Goal: Transaction & Acquisition: Book appointment/travel/reservation

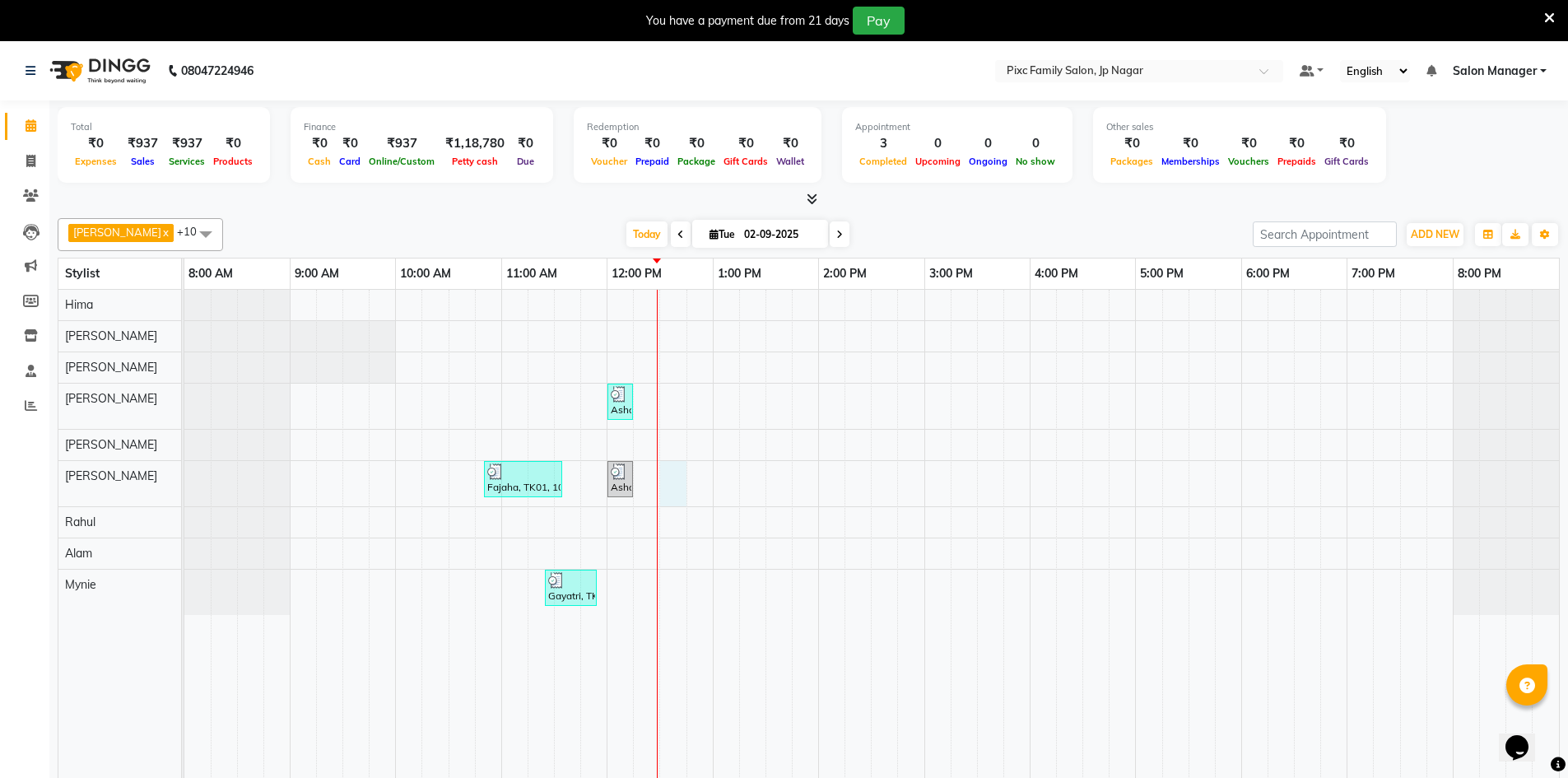
click at [670, 486] on div "Asha, TK02, 12:00 PM-12:15 PM, THREADING - UPPER LIP (₹40) Fajaha, TK01, 10:50 …" at bounding box center [871, 546] width 1374 height 512
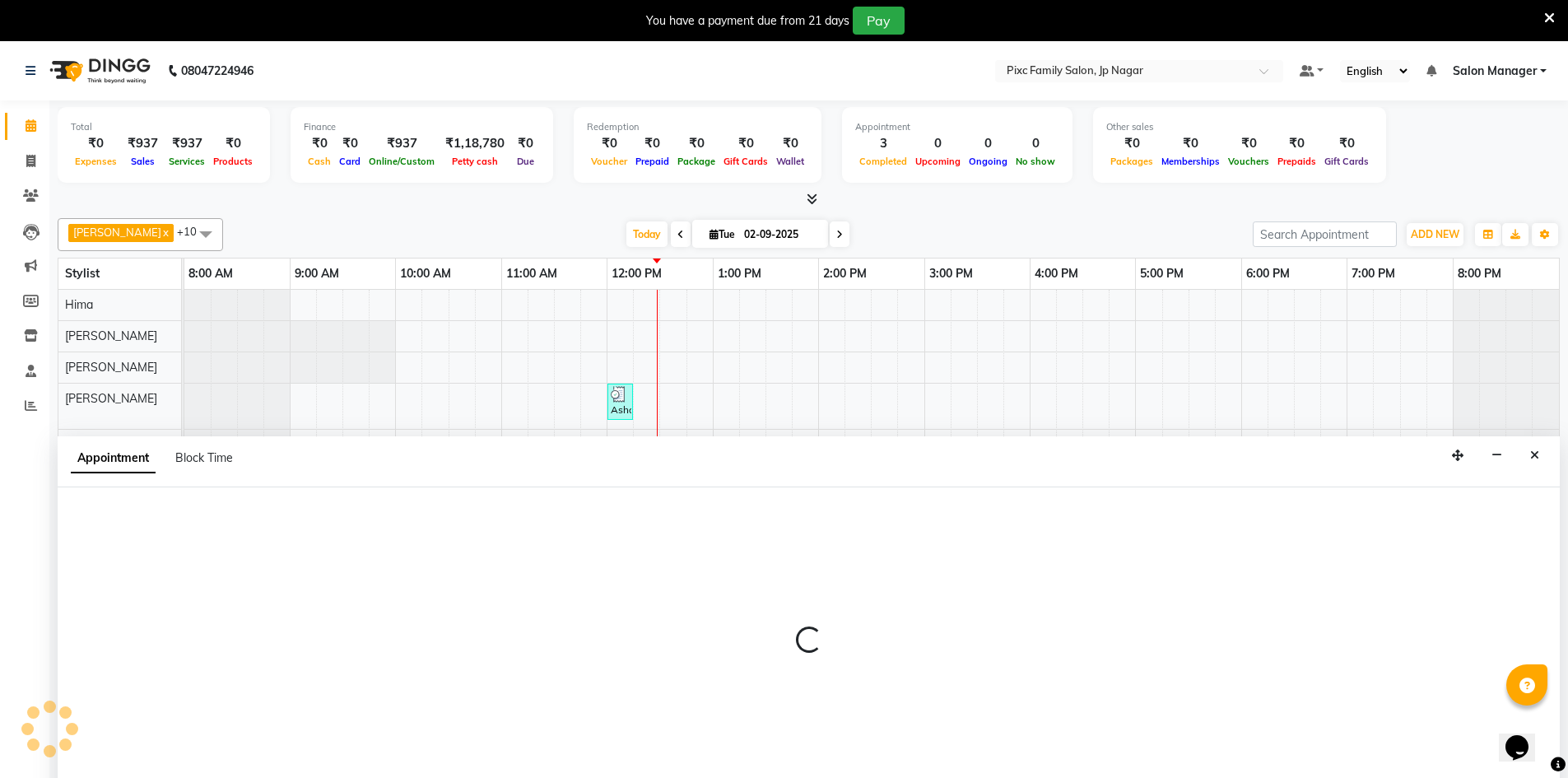
scroll to position [41, 0]
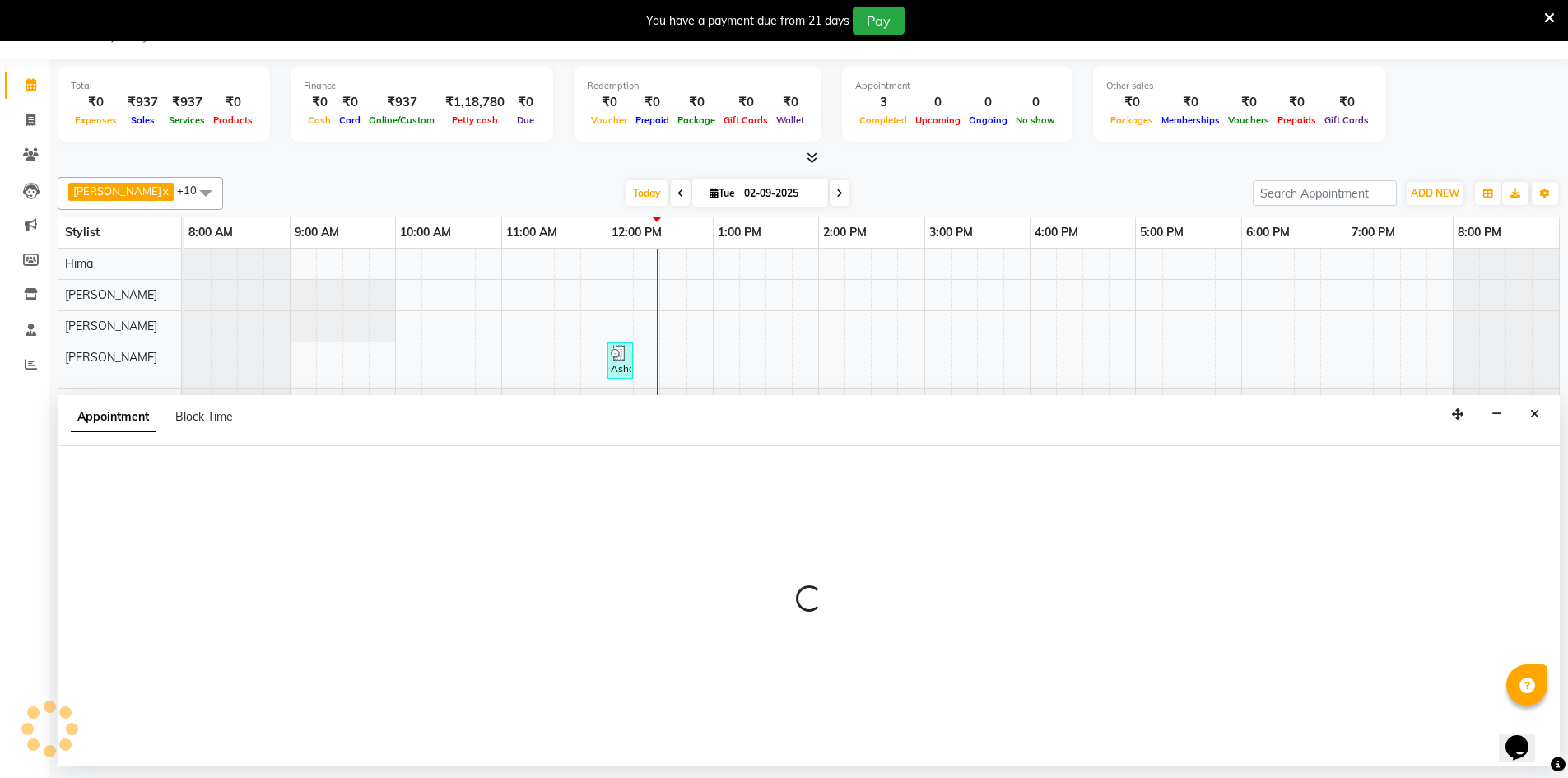
select select "84043"
select select "750"
select select "tentative"
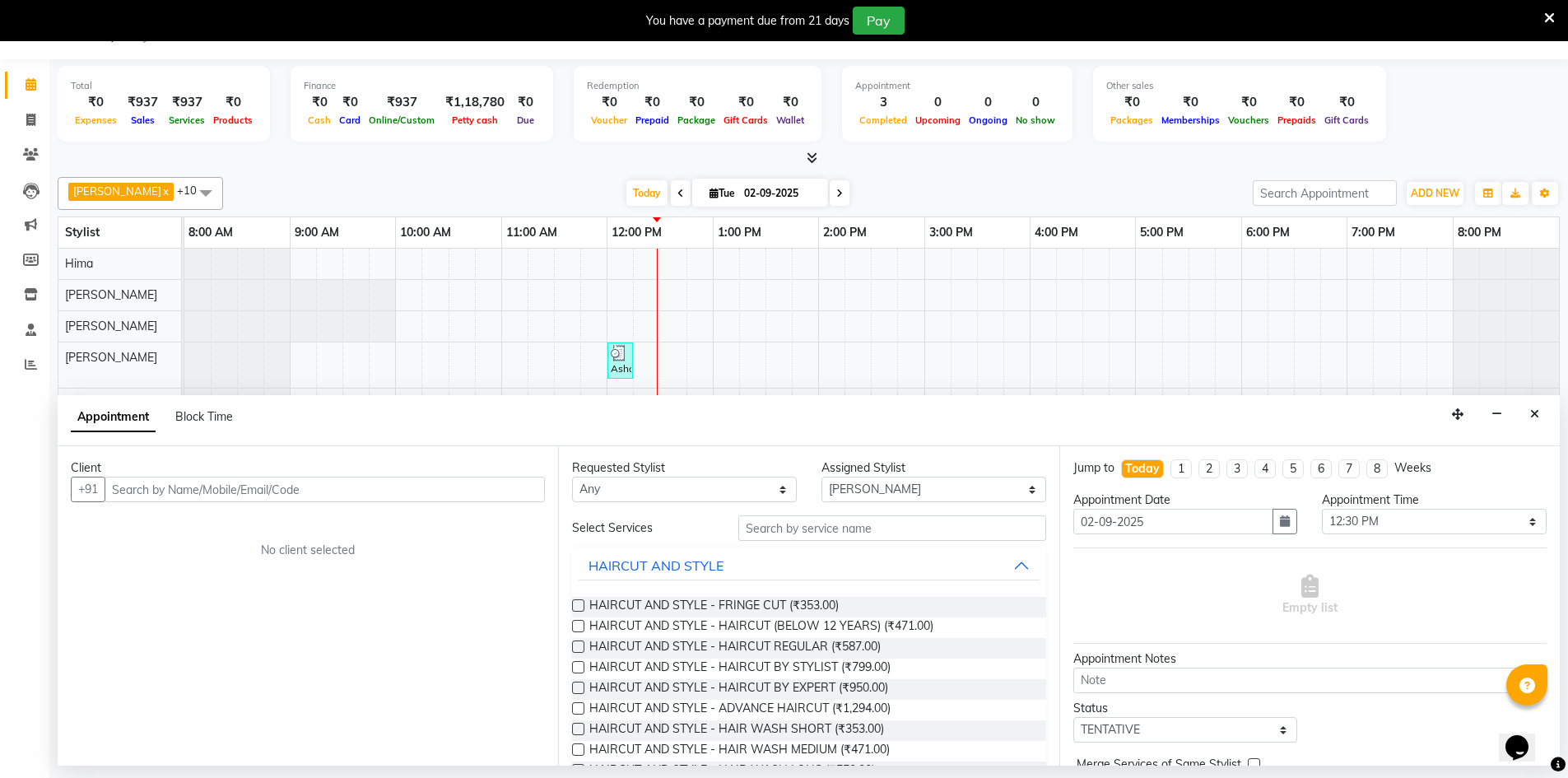
click at [174, 500] on input "text" at bounding box center [325, 489] width 441 height 25
type input "9916248600"
click at [493, 486] on span "Add Client" at bounding box center [510, 489] width 55 height 14
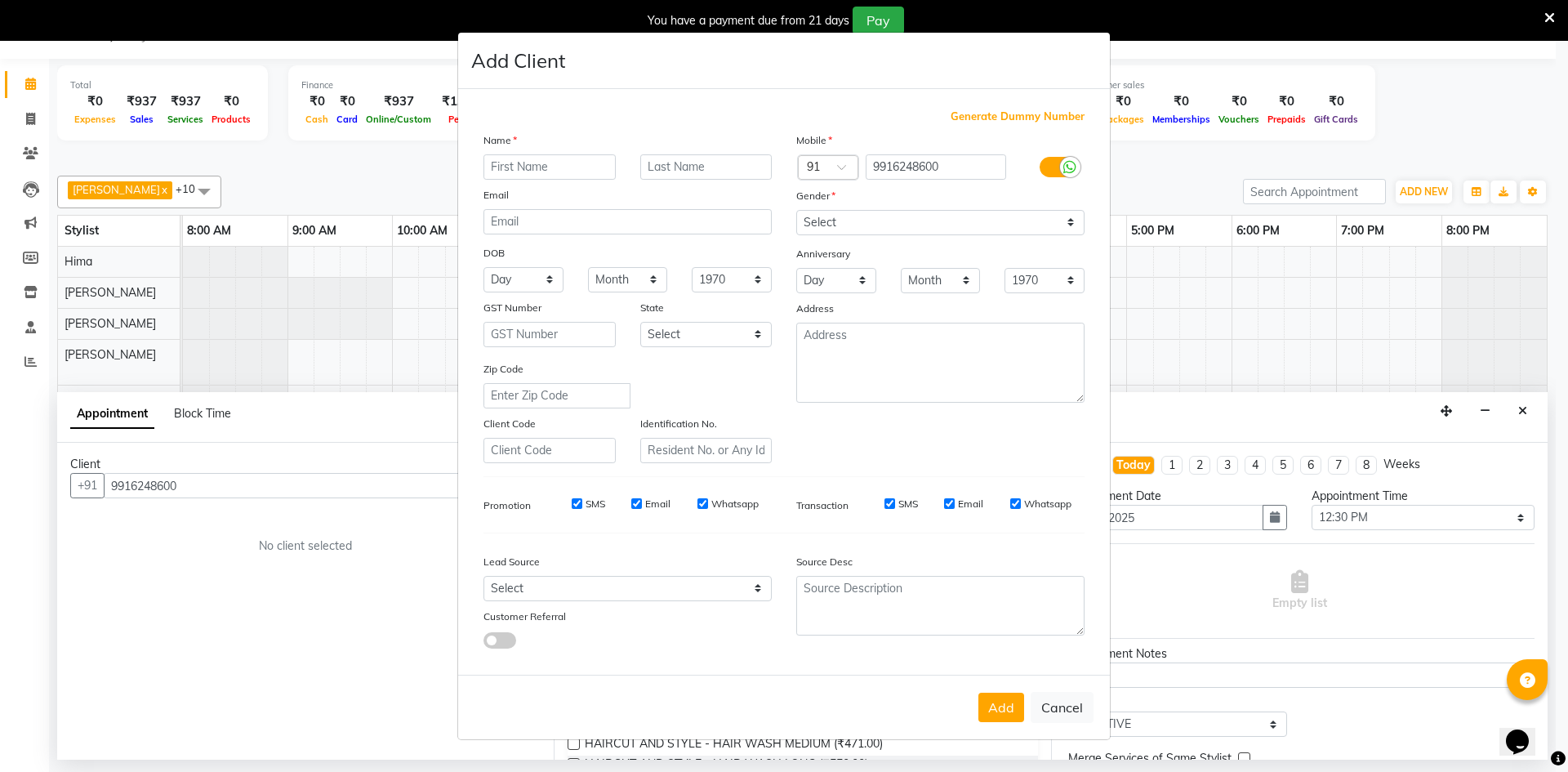
click at [575, 168] on input "text" at bounding box center [549, 167] width 132 height 25
type input "[DEMOGRAPHIC_DATA]"
click at [909, 203] on div "Gender" at bounding box center [940, 197] width 312 height 22
click at [887, 224] on select "Select [DEMOGRAPHIC_DATA] [DEMOGRAPHIC_DATA] Other Prefer Not To Say" at bounding box center [940, 223] width 288 height 25
select select "[DEMOGRAPHIC_DATA]"
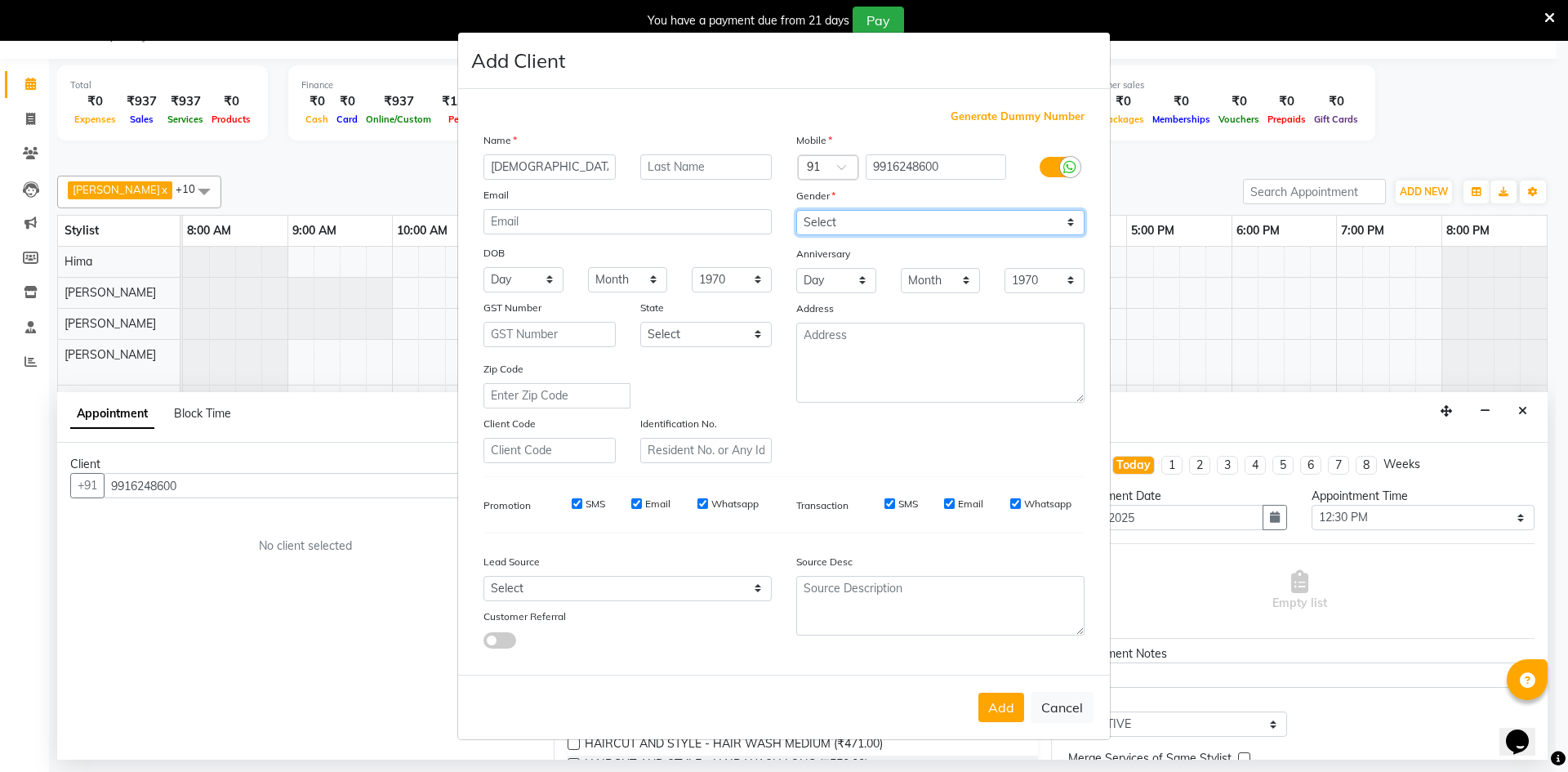
click at [796, 210] on select "Select [DEMOGRAPHIC_DATA] [DEMOGRAPHIC_DATA] Other Prefer Not To Say" at bounding box center [940, 223] width 288 height 25
click at [986, 706] on button "Add" at bounding box center [1001, 706] width 46 height 30
select select
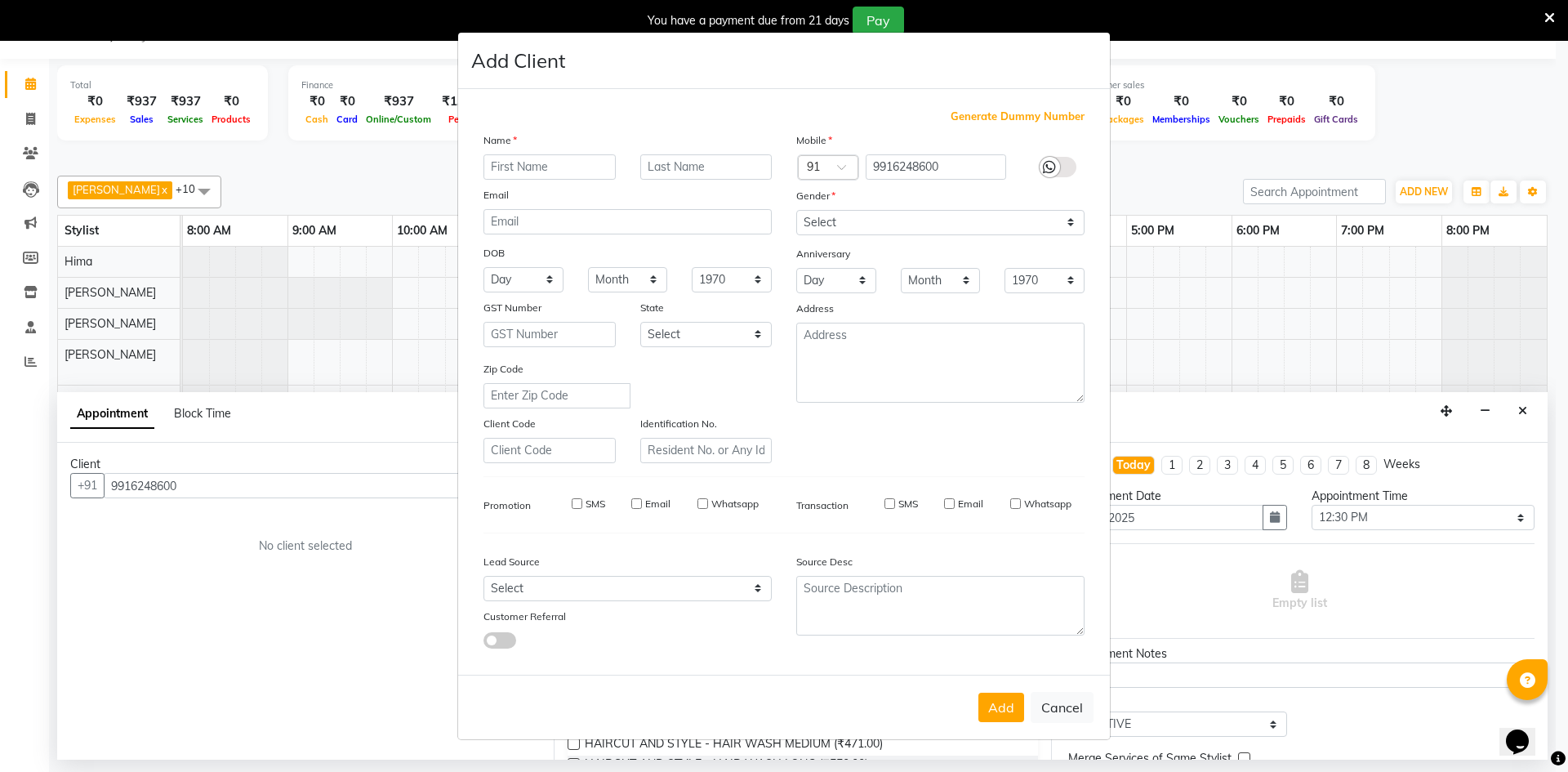
select select
checkbox input "false"
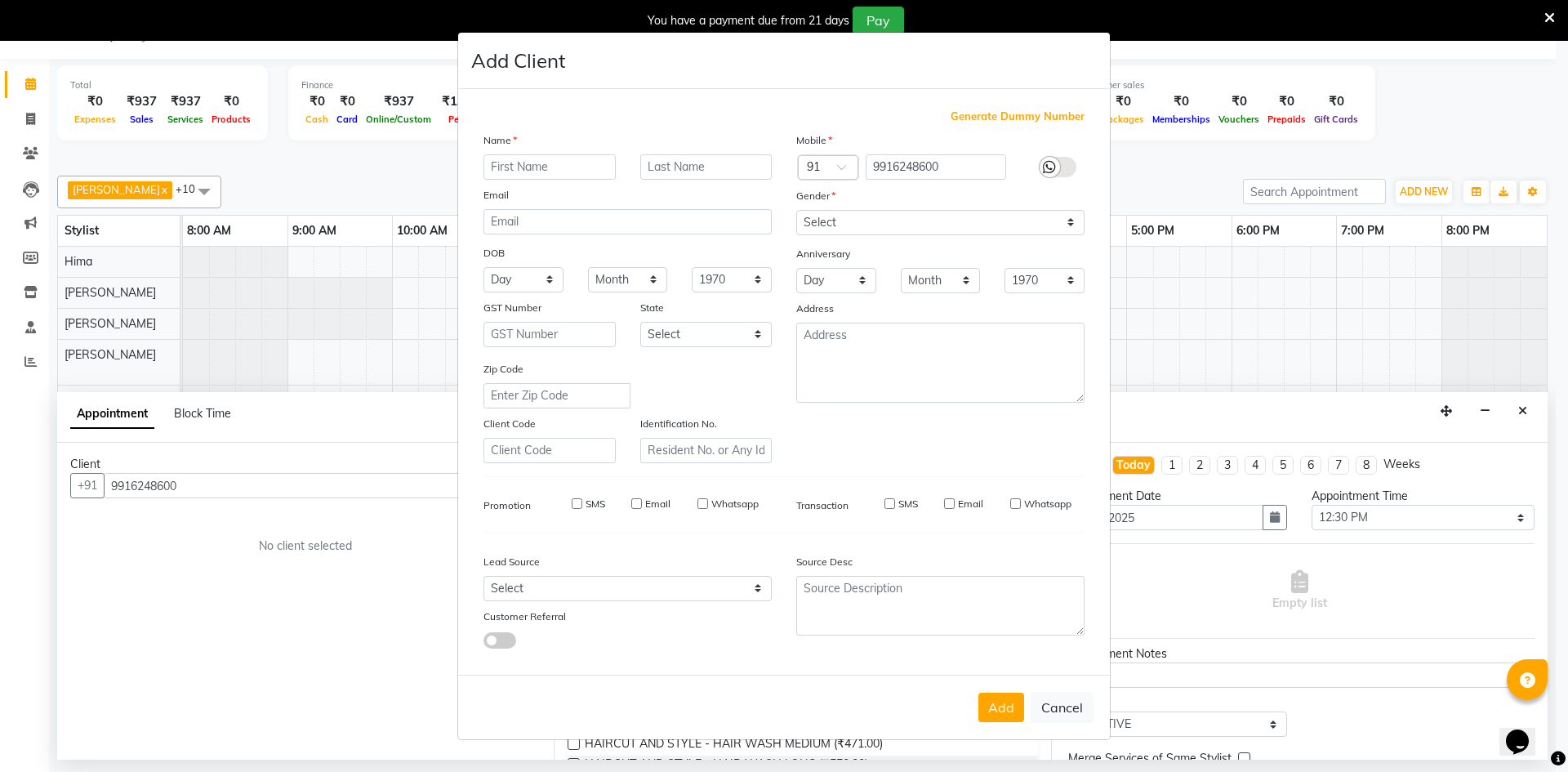
checkbox input "false"
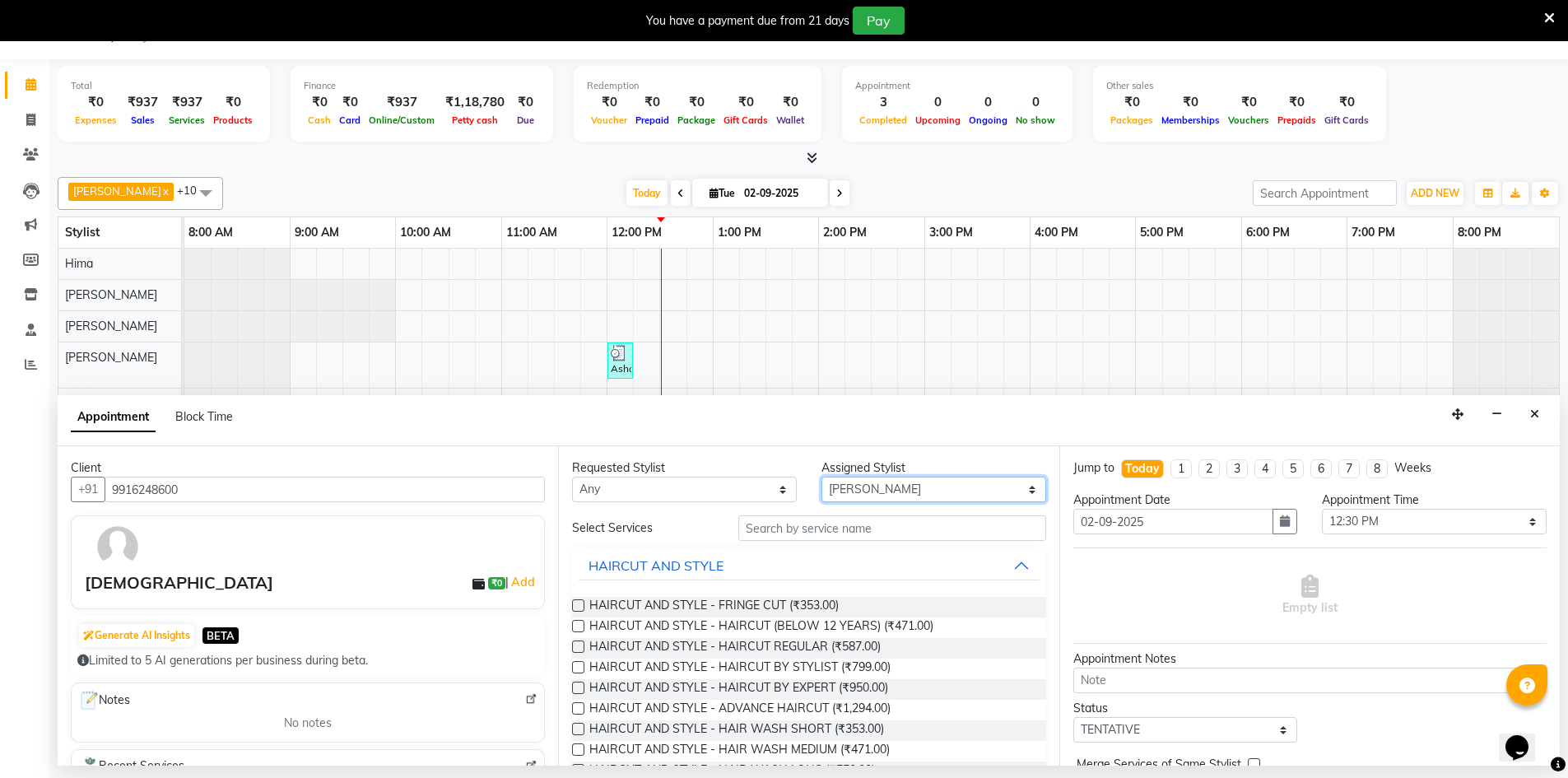
click at [902, 487] on select "Select [PERSON_NAME] BISWAKARAM [PERSON_NAME] [PERSON_NAME] [PERSON_NAME] [PERS…" at bounding box center [934, 489] width 224 height 25
select select "89737"
click at [822, 477] on select "Select [PERSON_NAME] BISWAKARAM [PERSON_NAME] [PERSON_NAME] [PERSON_NAME] [PERS…" at bounding box center [934, 489] width 224 height 25
click at [856, 528] on input "text" at bounding box center [892, 527] width 308 height 25
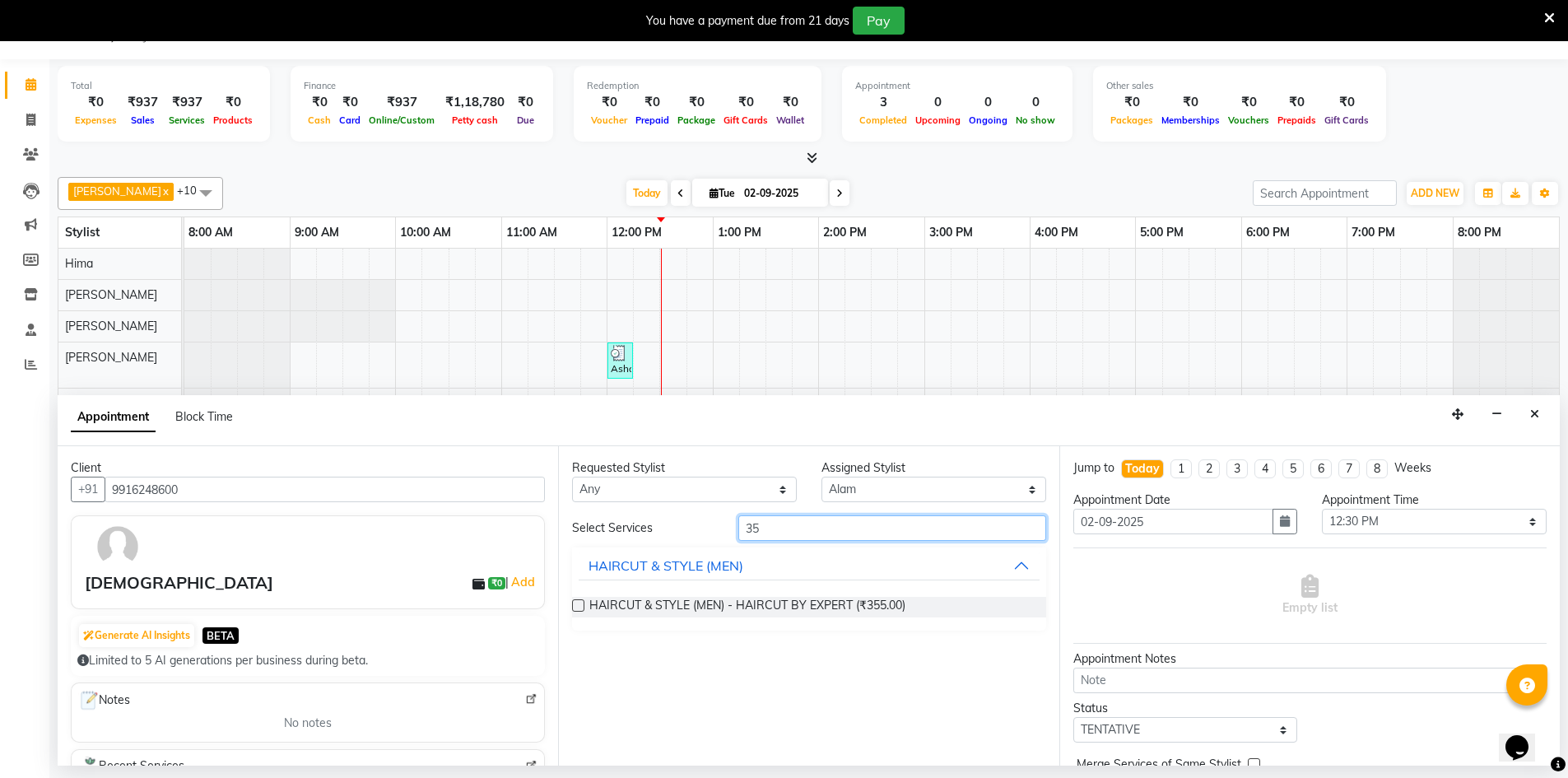
type input "3"
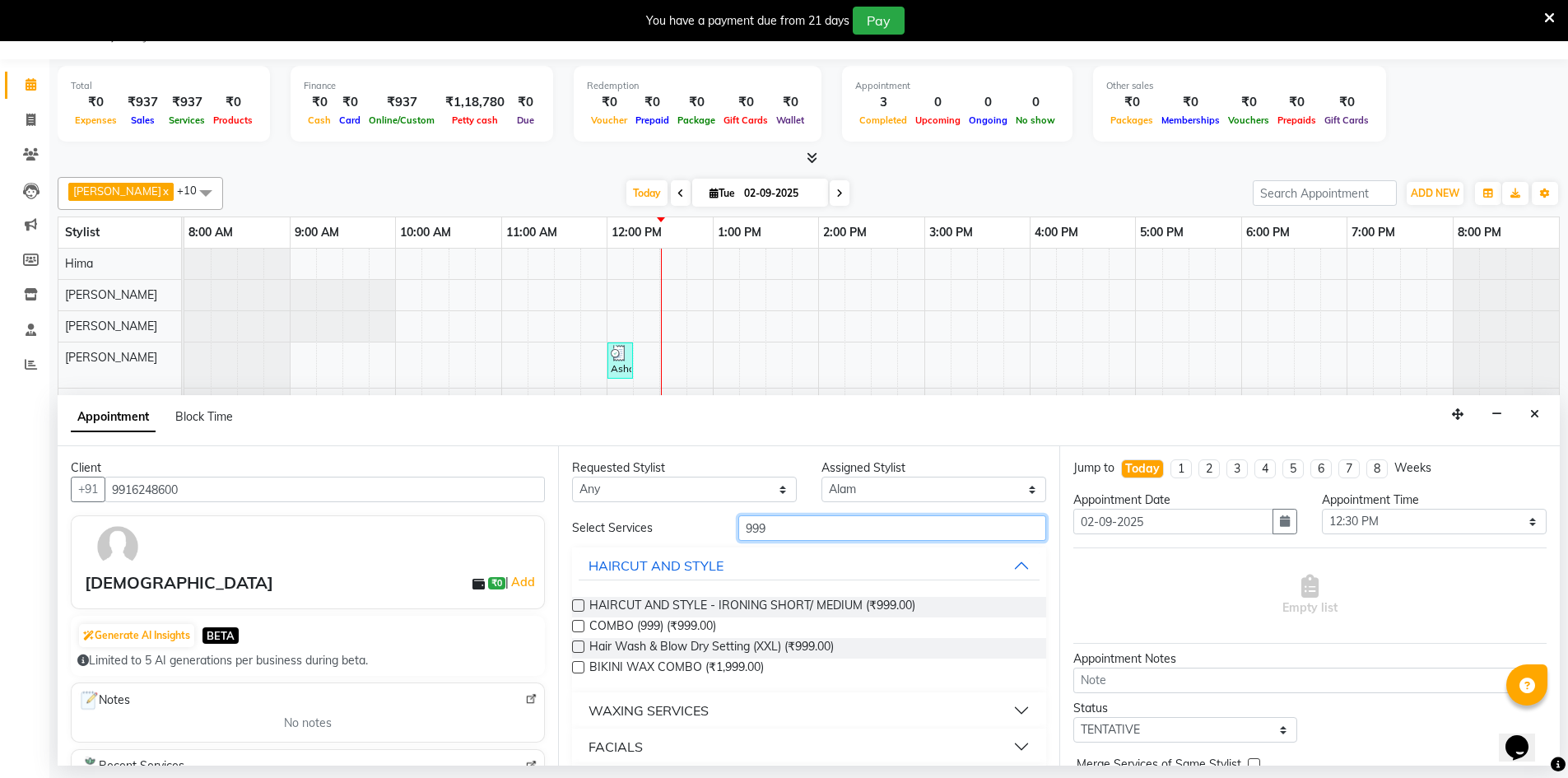
type input "999"
click at [577, 626] on label at bounding box center [578, 626] width 13 height 13
click at [577, 626] on input "checkbox" at bounding box center [577, 628] width 11 height 11
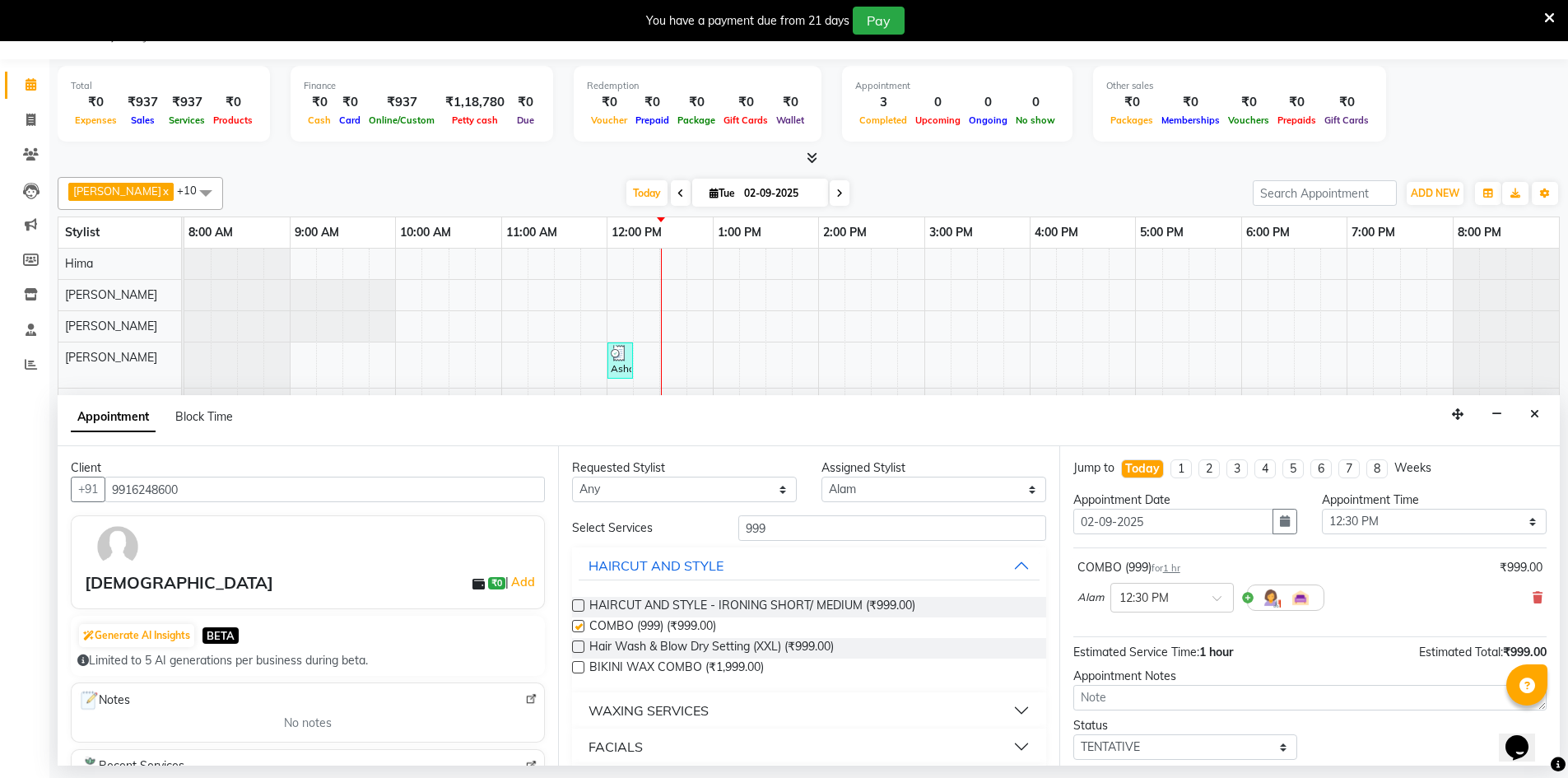
checkbox input "false"
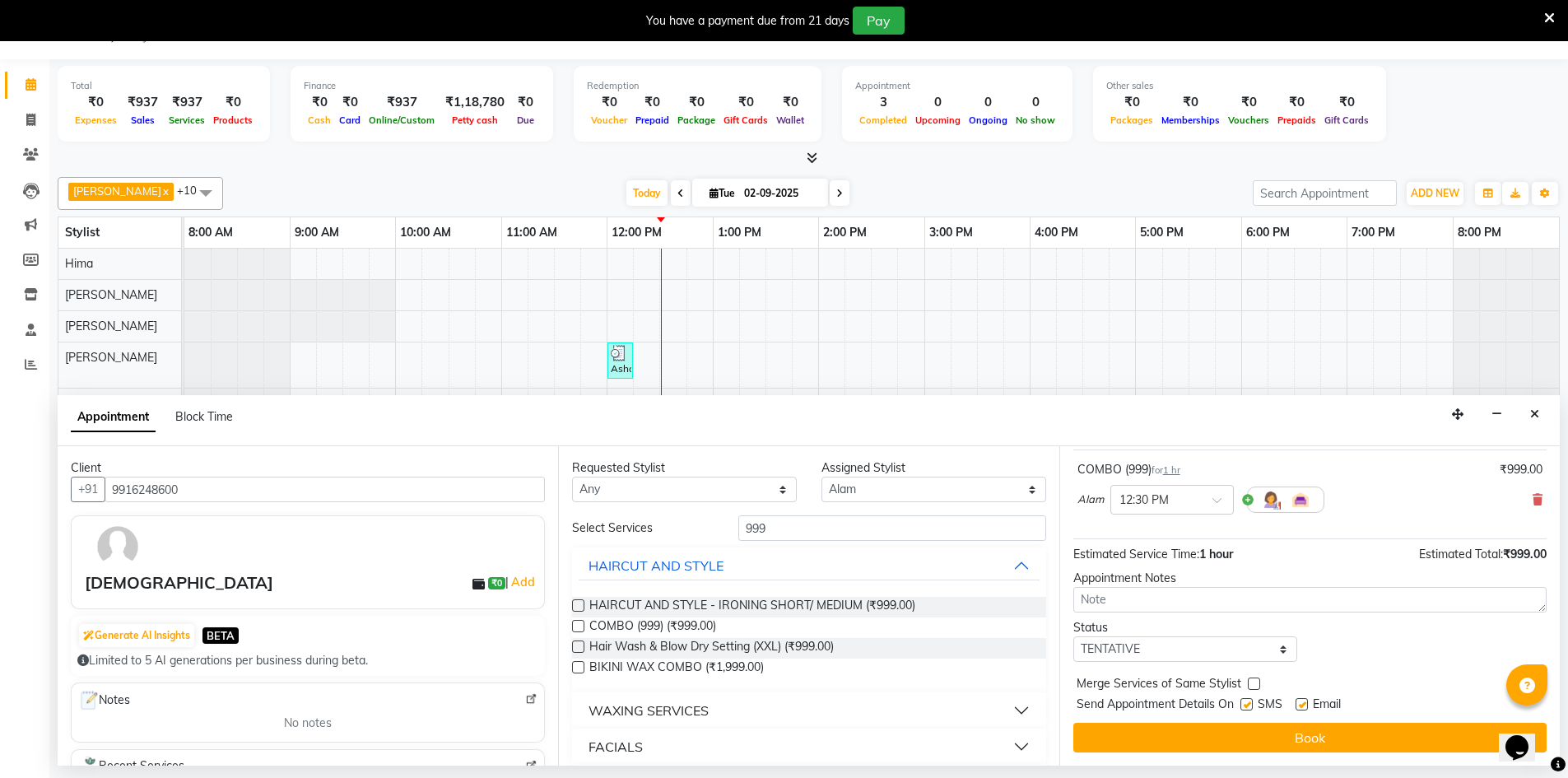
click at [1246, 733] on button "Book" at bounding box center [1309, 737] width 473 height 30
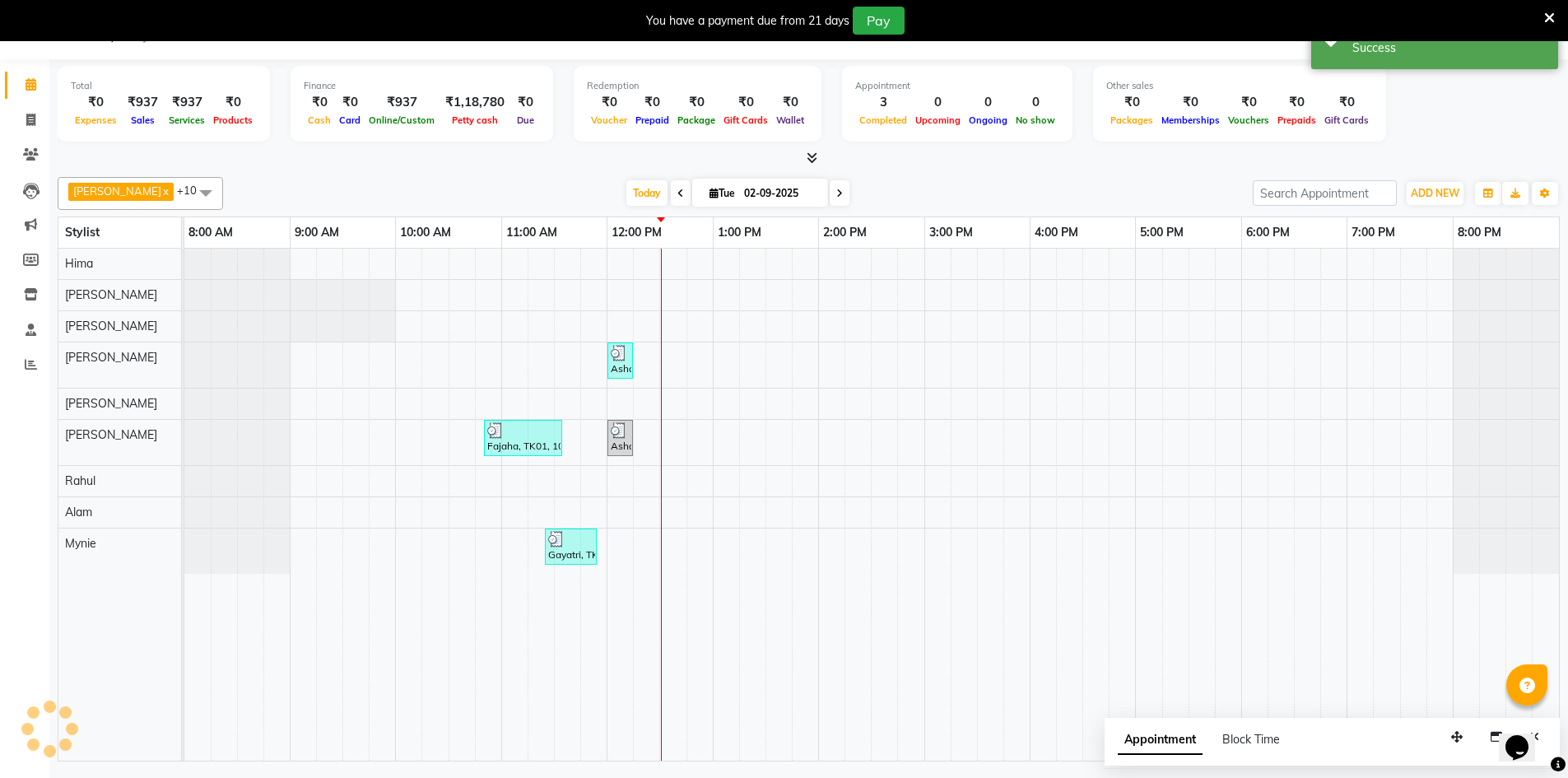
scroll to position [0, 0]
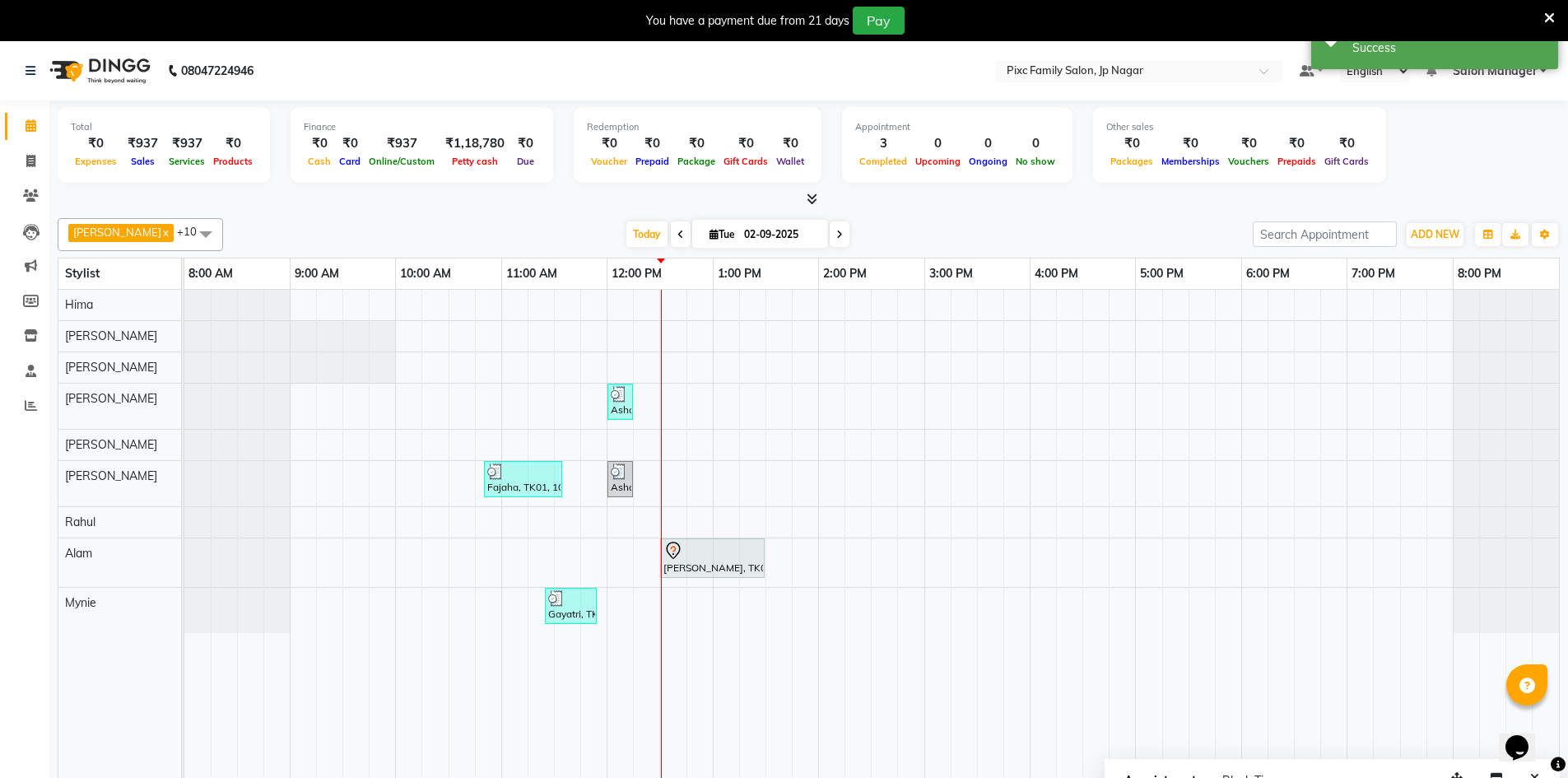
click at [1172, 771] on span "Appointment" at bounding box center [1160, 781] width 85 height 30
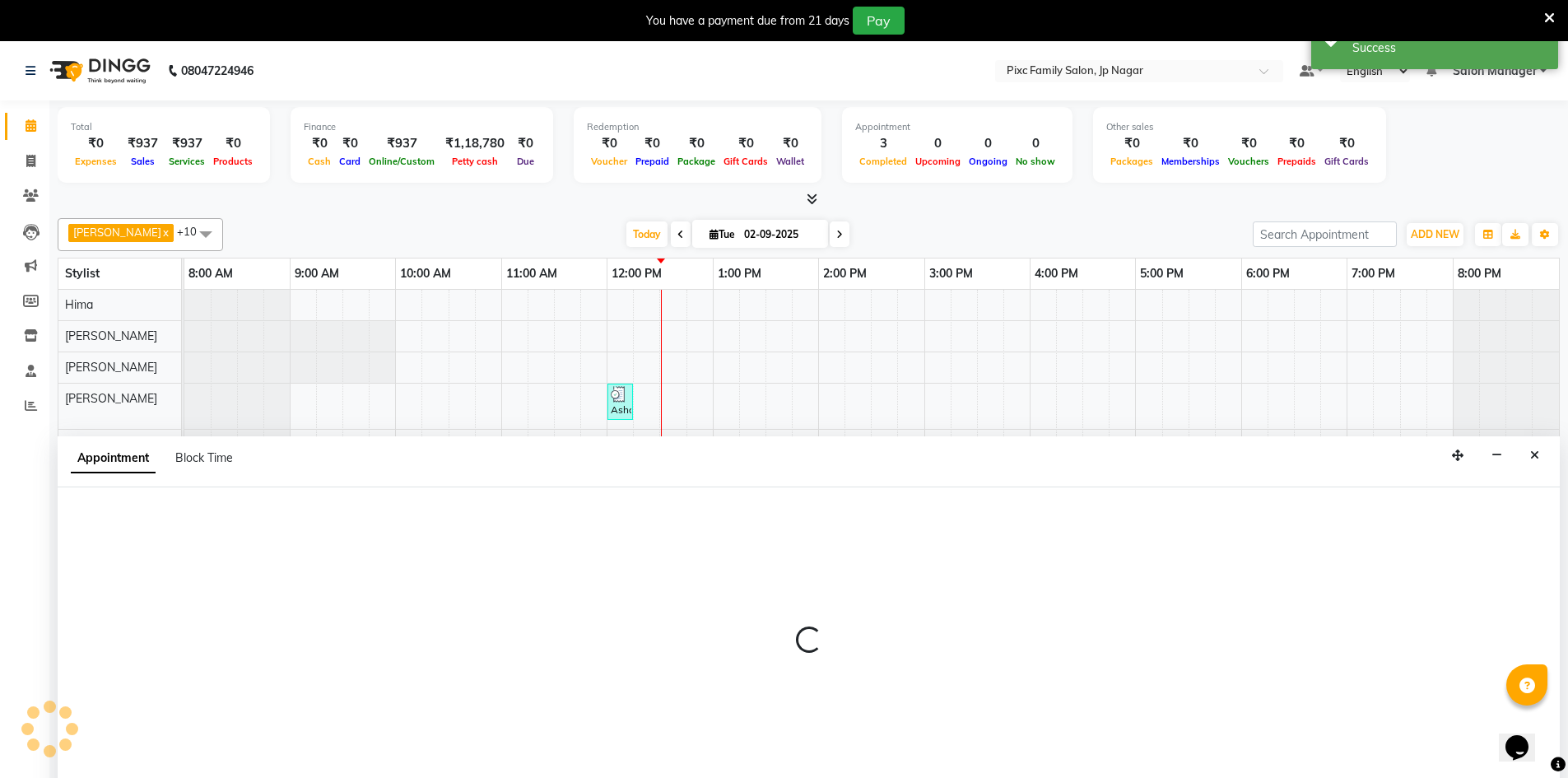
select select "tentative"
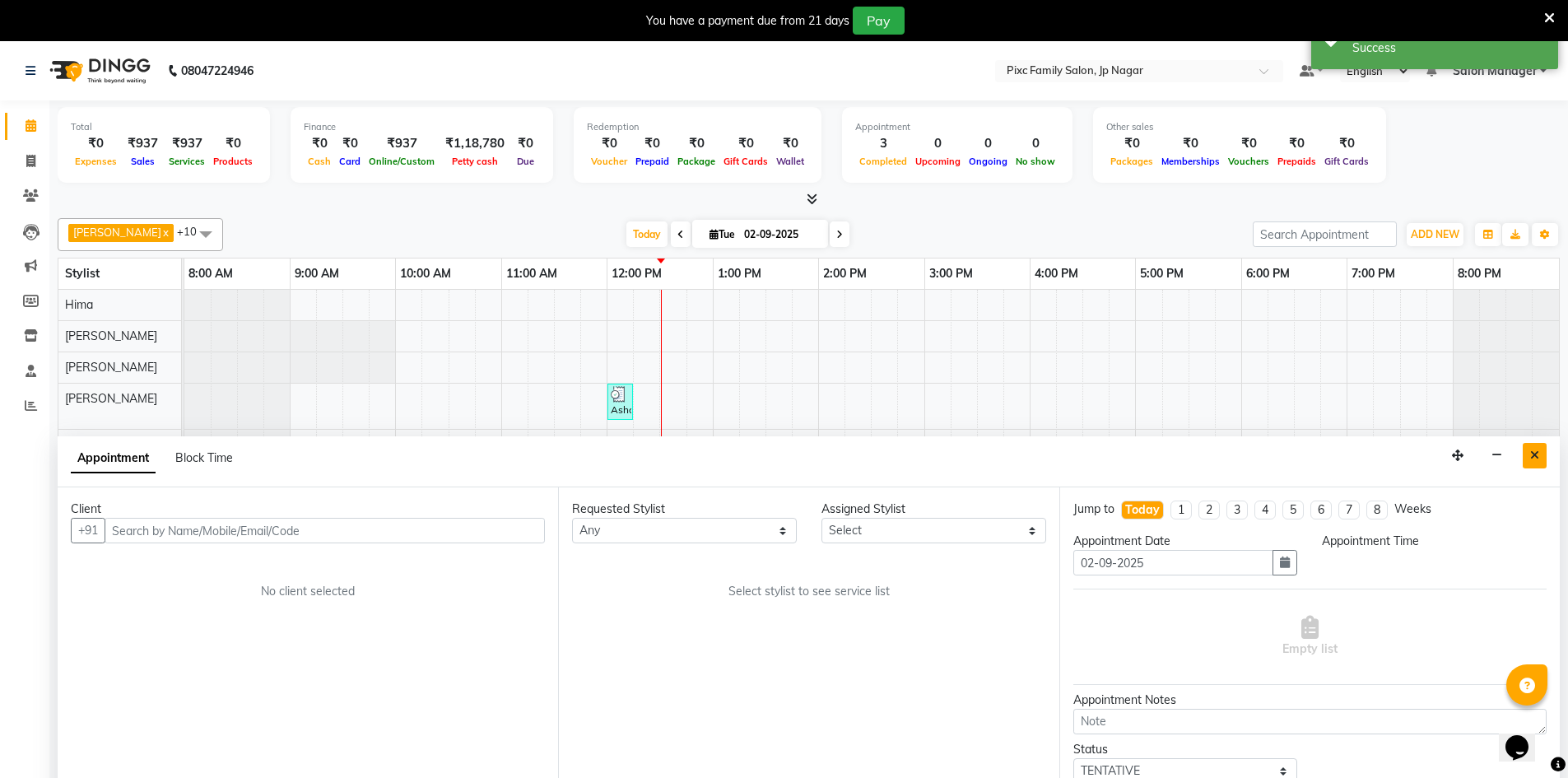
click at [1527, 456] on button "Close" at bounding box center [1535, 455] width 24 height 25
